Goal: Task Accomplishment & Management: Manage account settings

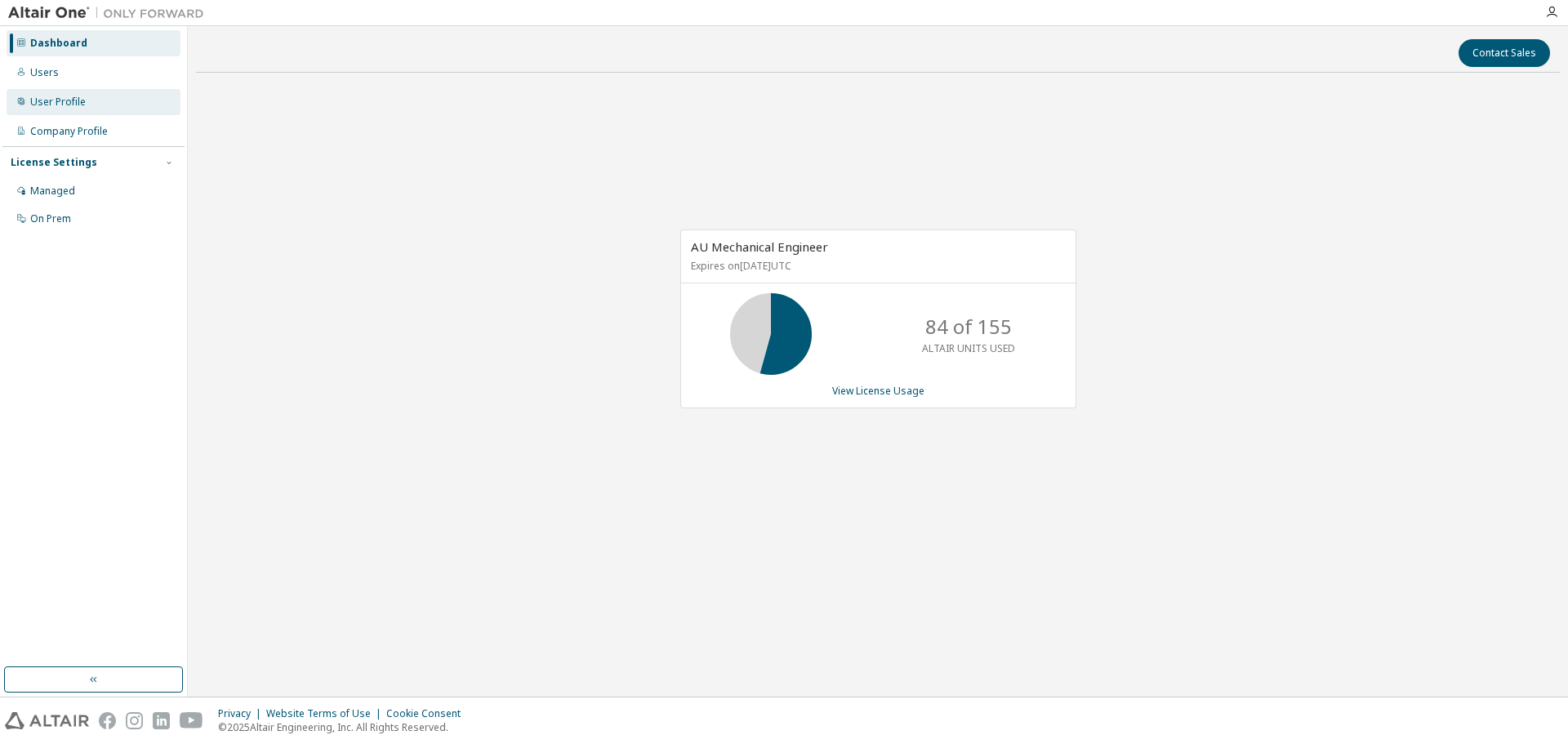
click at [44, 94] on div "User Profile" at bounding box center [93, 102] width 174 height 26
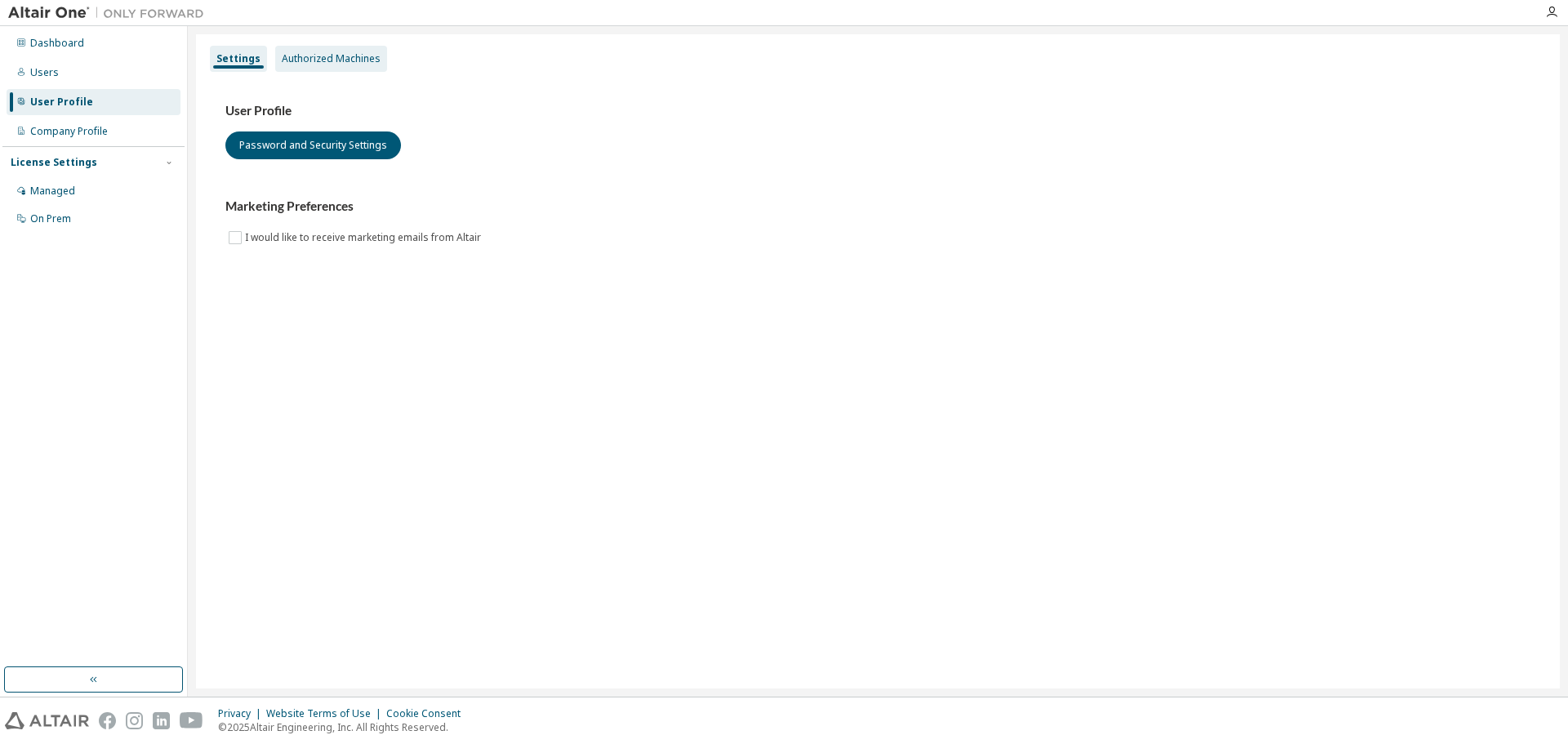
click at [286, 61] on div "Authorized Machines" at bounding box center [331, 59] width 99 height 13
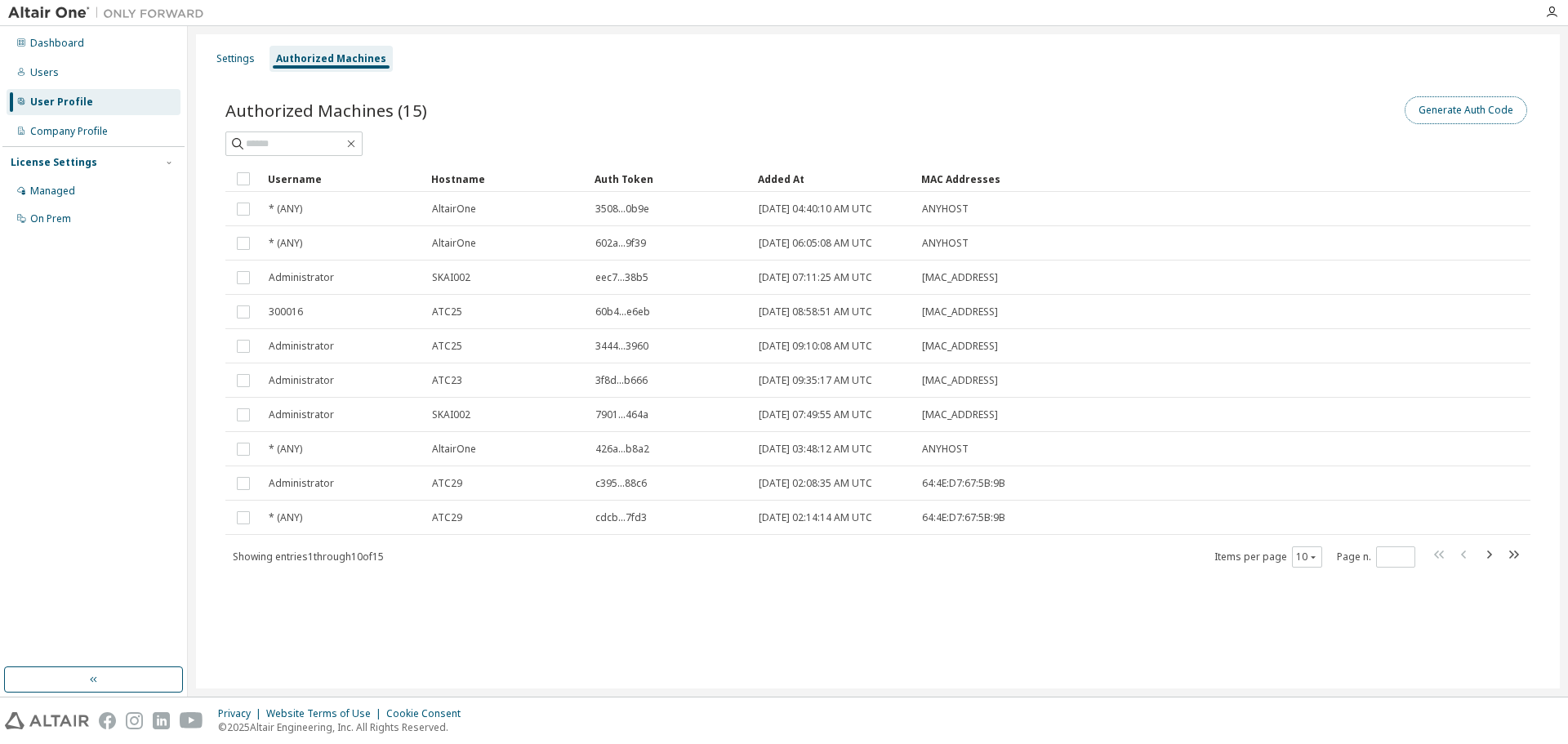
click at [1446, 115] on button "Generate Auth Code" at bounding box center [1466, 110] width 123 height 28
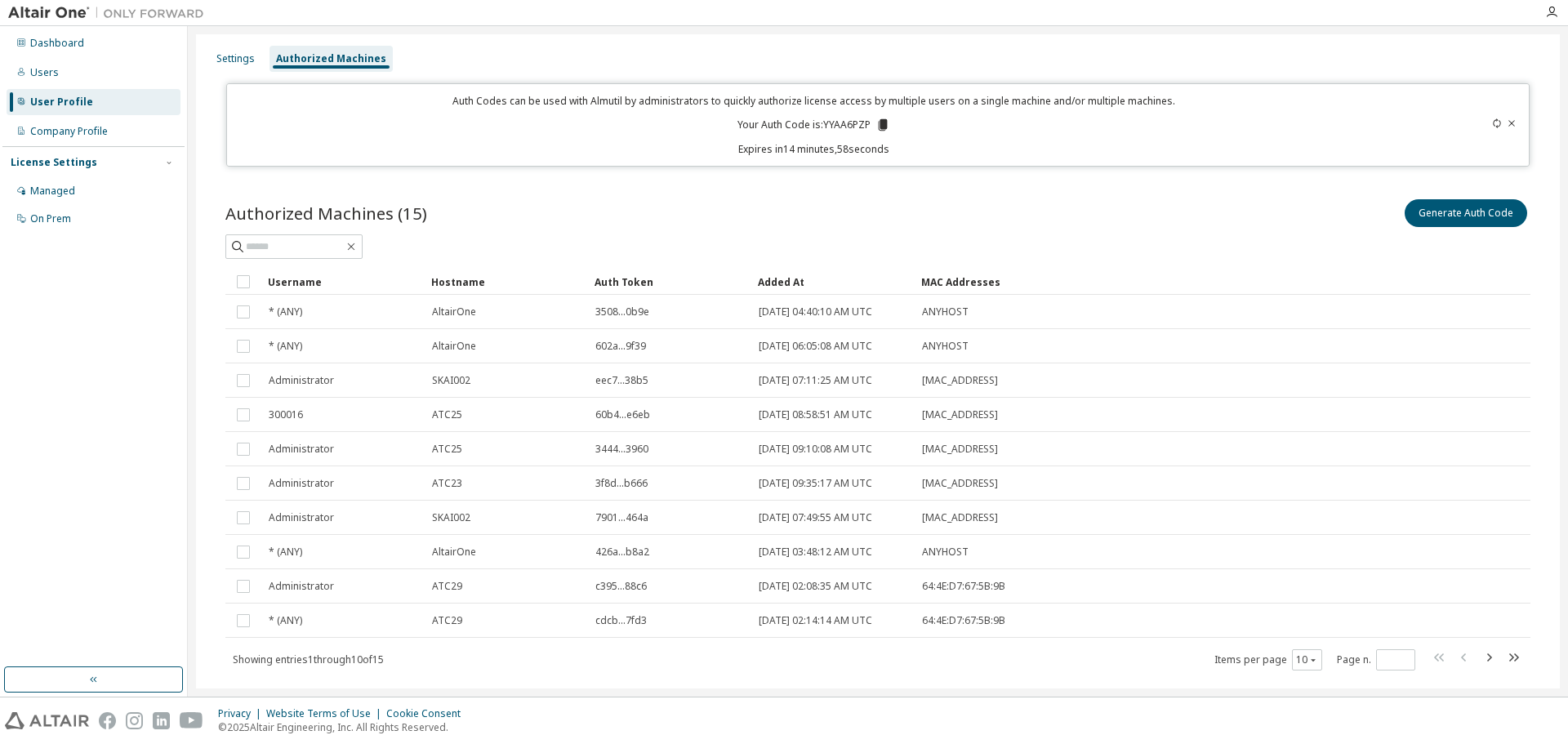
click at [879, 125] on icon at bounding box center [884, 125] width 9 height 11
